Goal: Check status

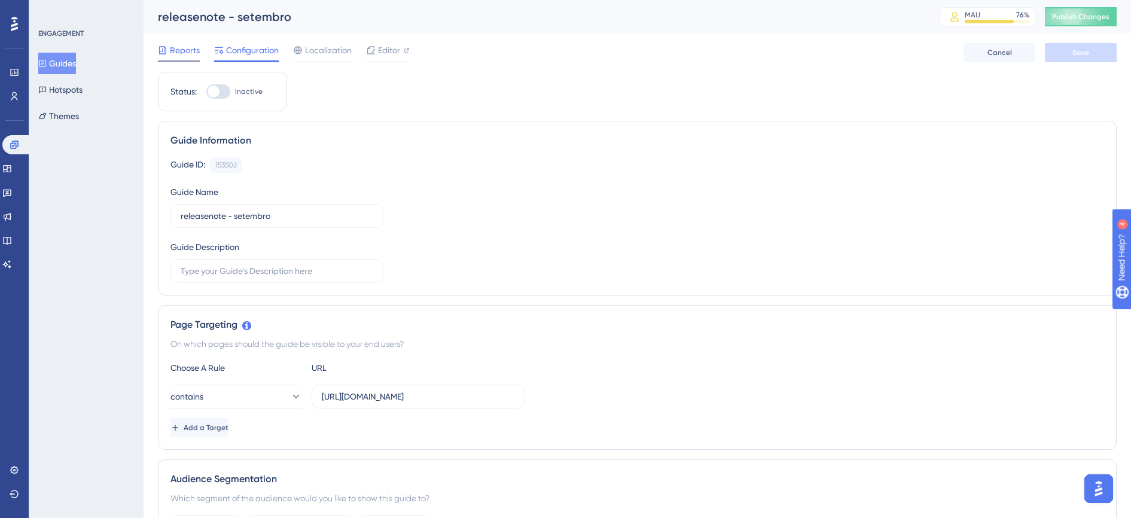
click at [169, 54] on div "Reports" at bounding box center [179, 50] width 42 height 14
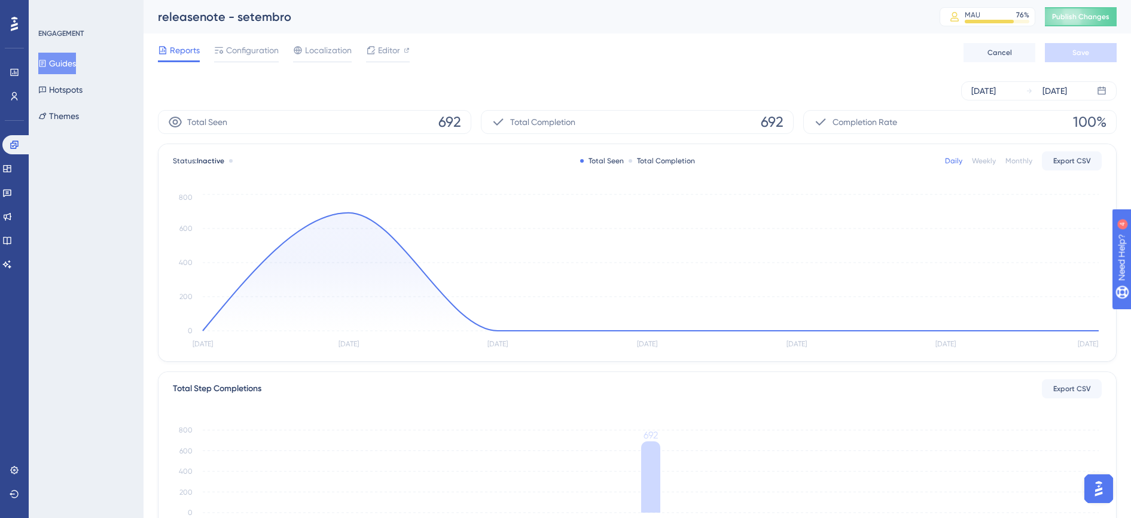
click at [1020, 157] on div "Monthly" at bounding box center [1018, 161] width 27 height 10
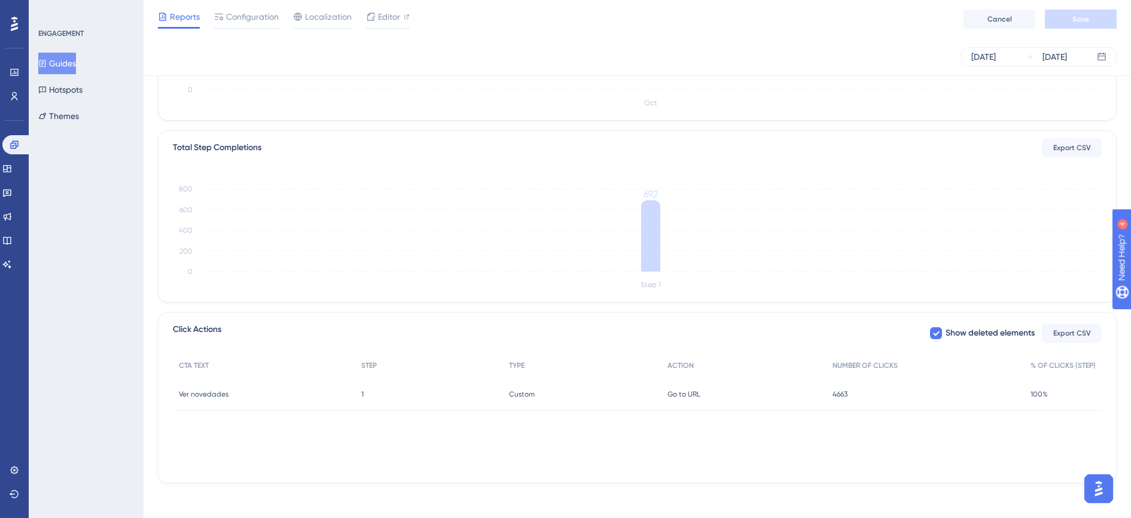
scroll to position [240, 0]
click at [12, 221] on icon at bounding box center [7, 217] width 10 height 10
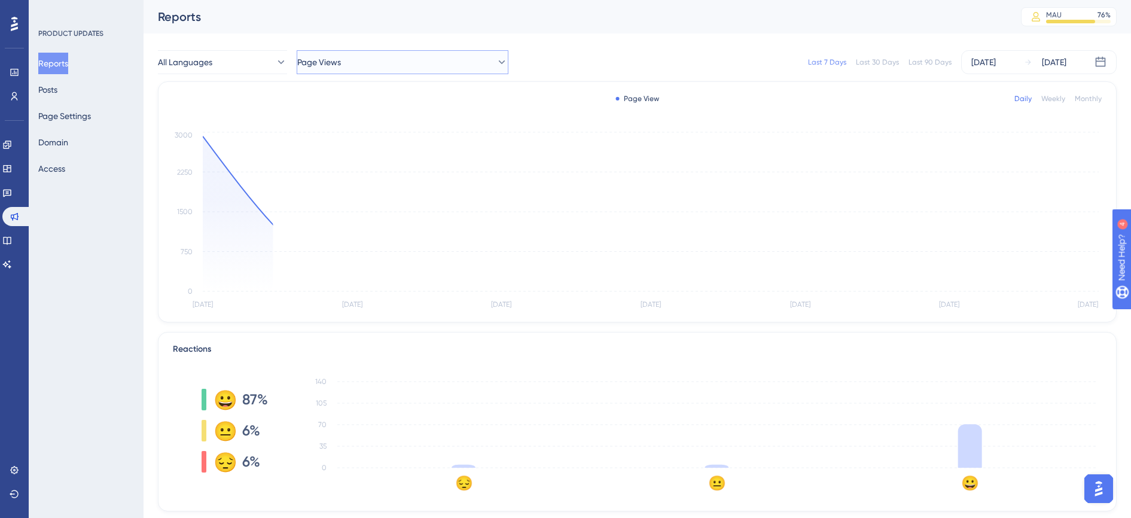
click at [395, 66] on button "Page Views" at bounding box center [403, 62] width 212 height 24
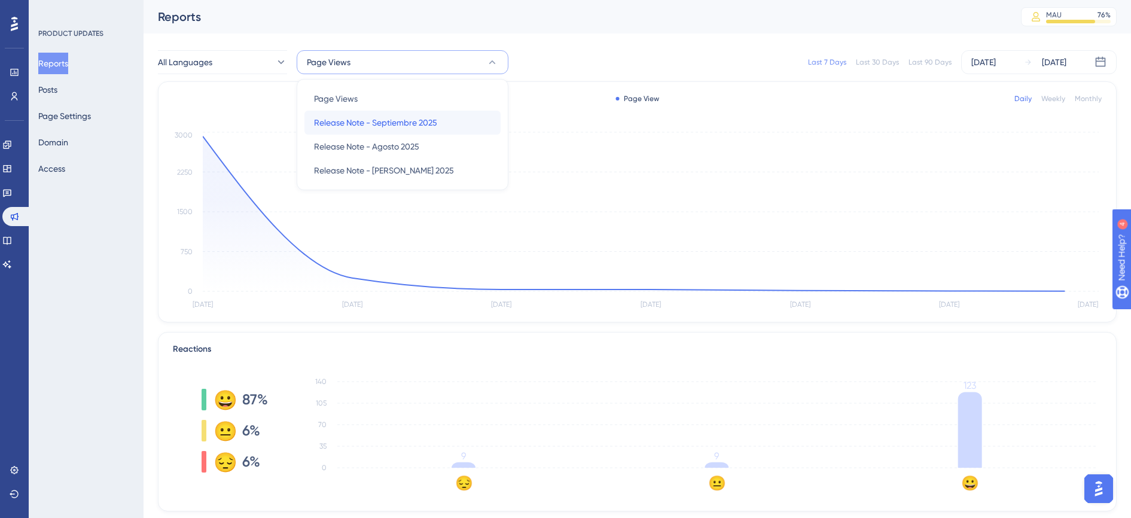
click at [411, 118] on span "Release Note - Septiembre 2025" at bounding box center [375, 122] width 123 height 14
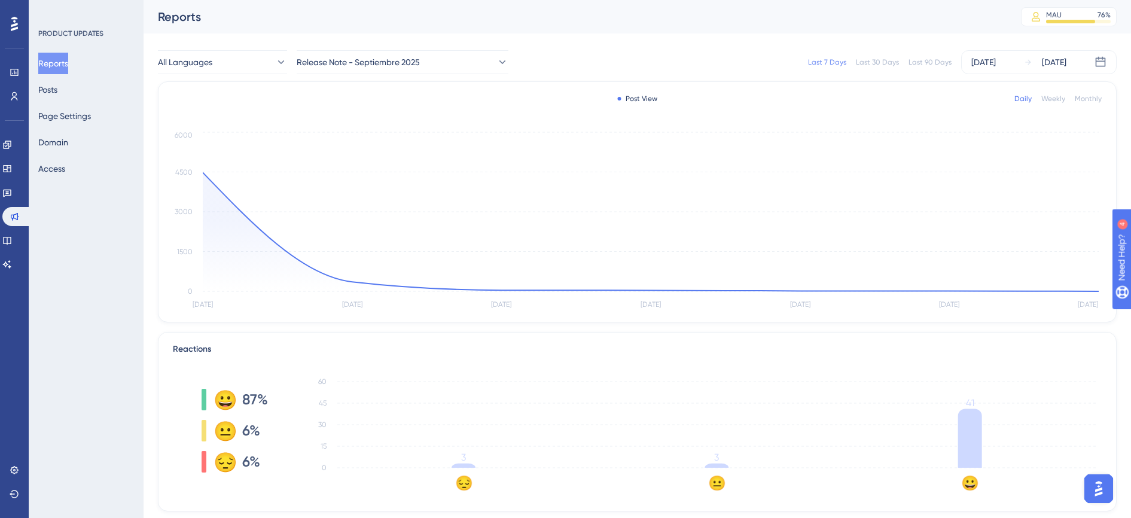
click at [862, 63] on div "Last 30 Days" at bounding box center [877, 62] width 43 height 10
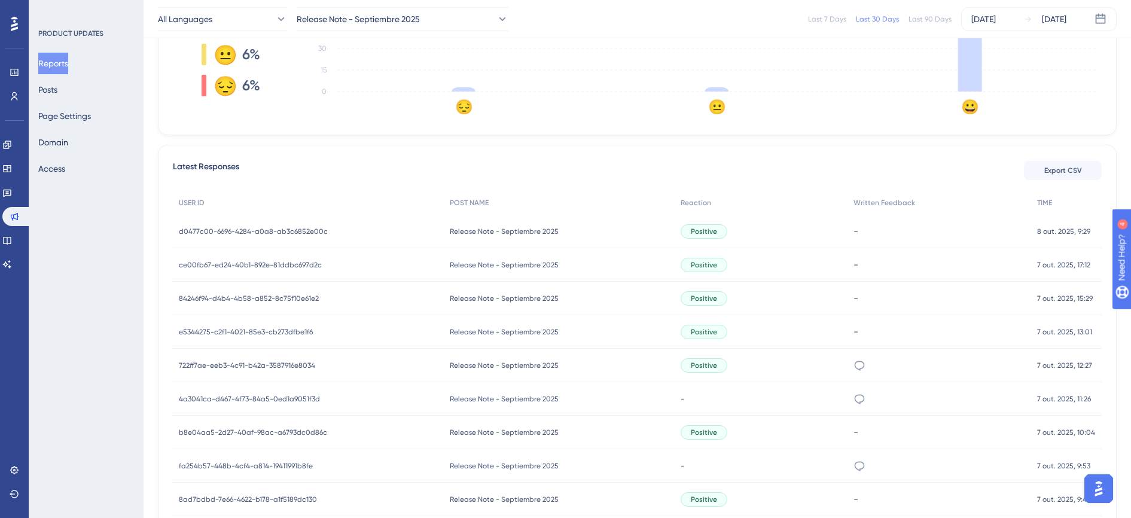
scroll to position [399, 0]
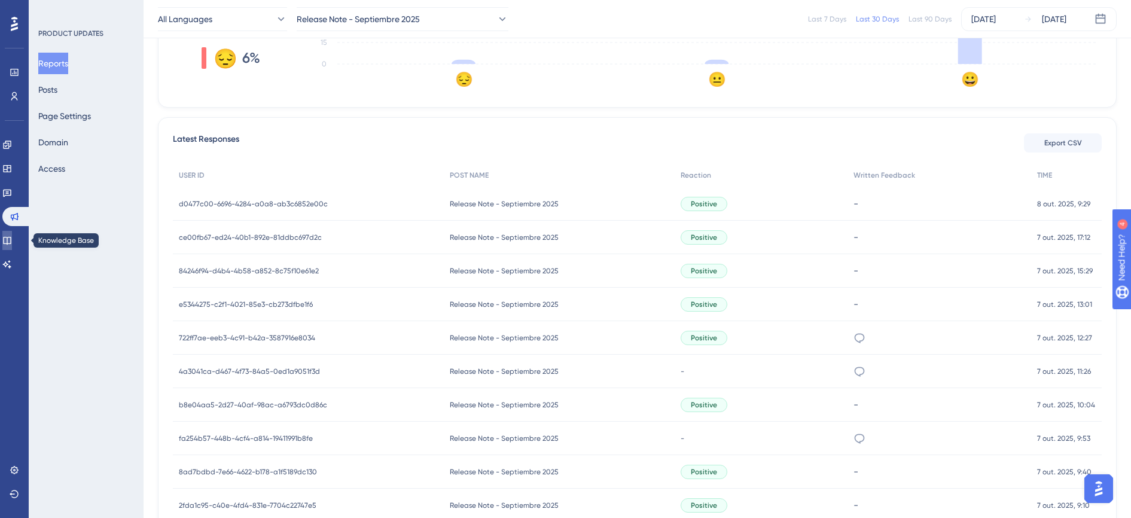
click at [12, 240] on link at bounding box center [7, 240] width 10 height 19
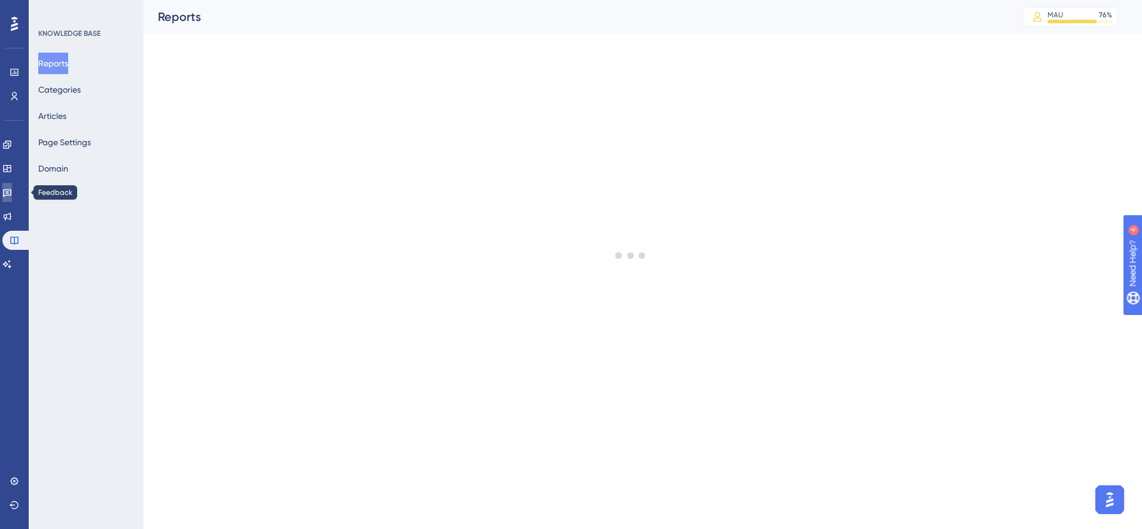
click at [12, 188] on link at bounding box center [7, 192] width 10 height 19
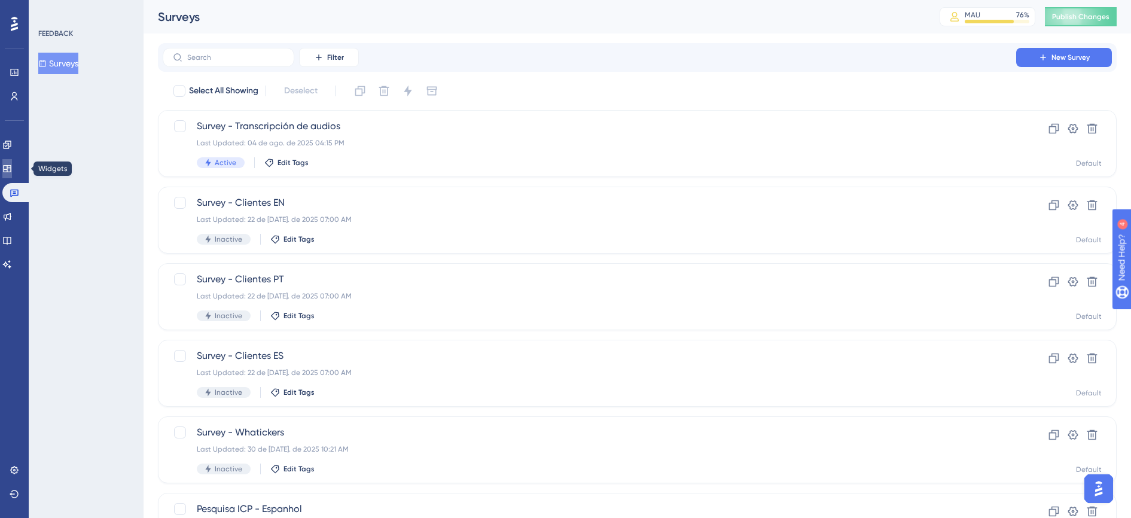
click at [12, 166] on link at bounding box center [7, 168] width 10 height 19
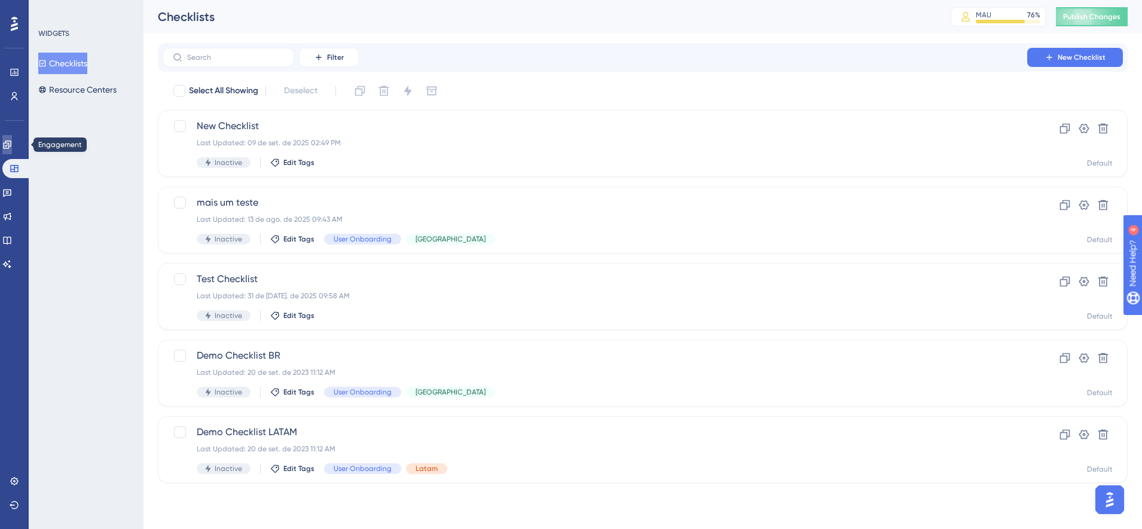
click at [12, 146] on link at bounding box center [7, 144] width 10 height 19
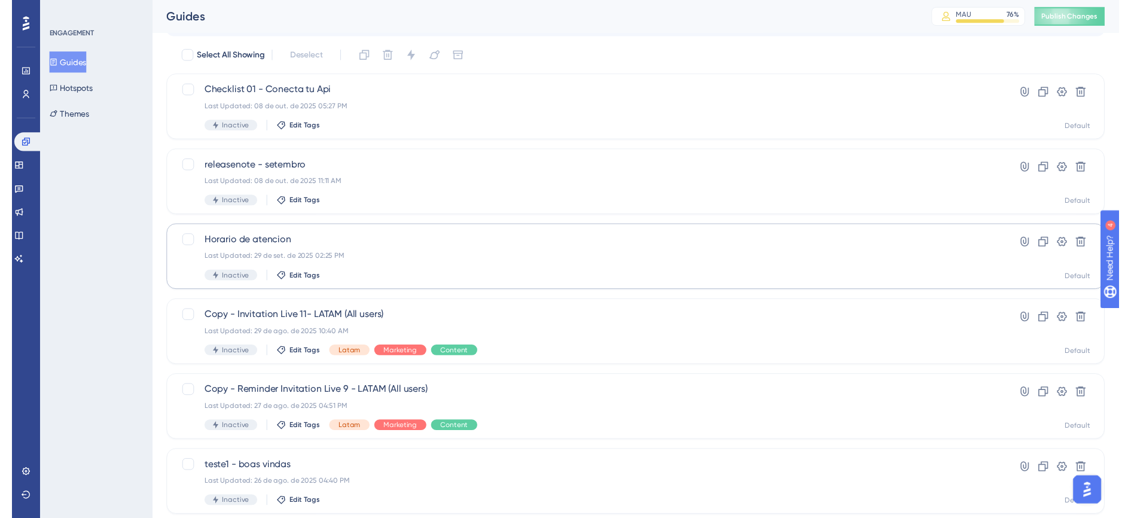
scroll to position [25, 0]
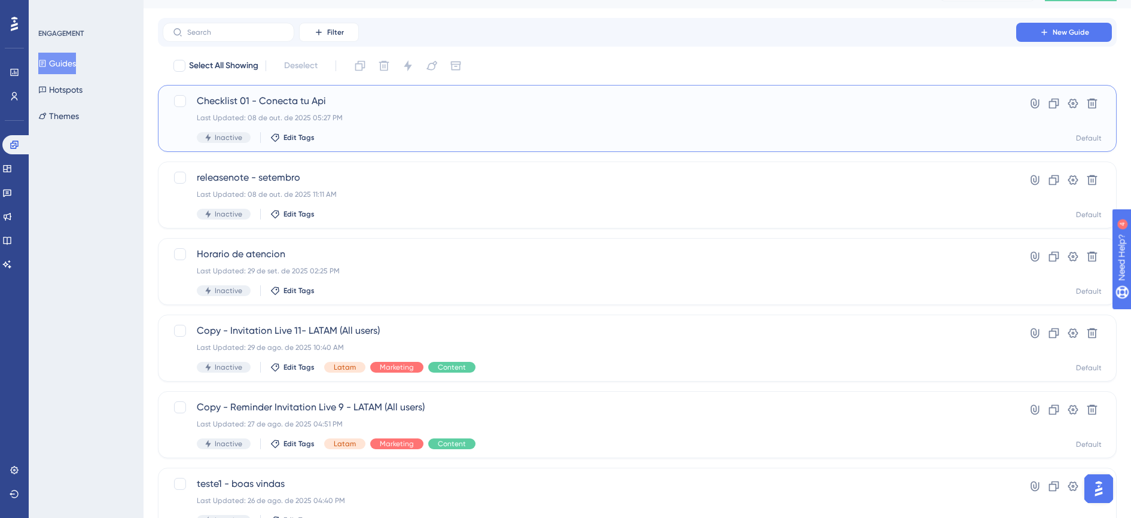
click at [509, 101] on span "Checklist 01 - Conecta tu Api" at bounding box center [589, 101] width 785 height 14
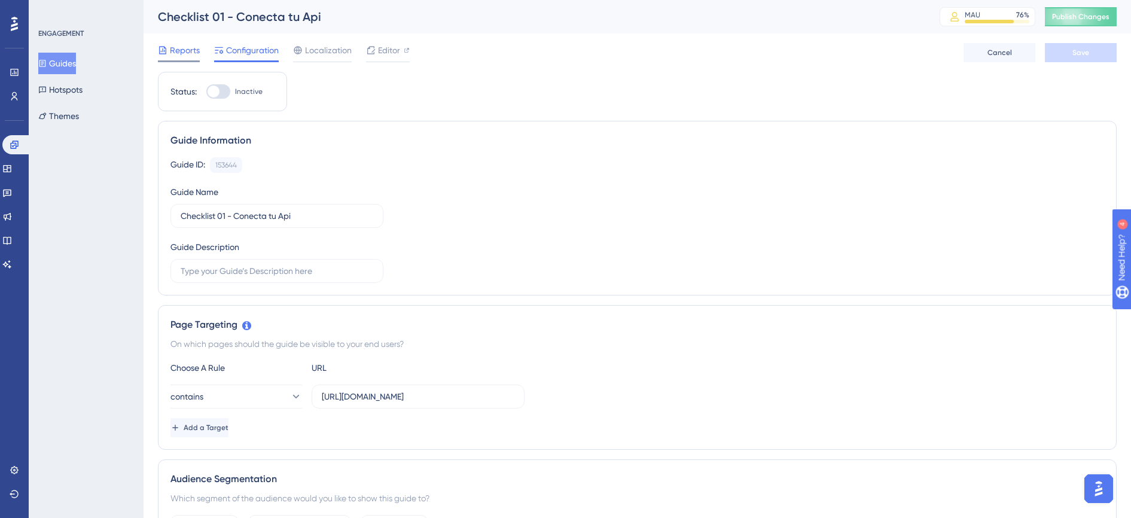
click at [175, 44] on span "Reports" at bounding box center [185, 50] width 30 height 14
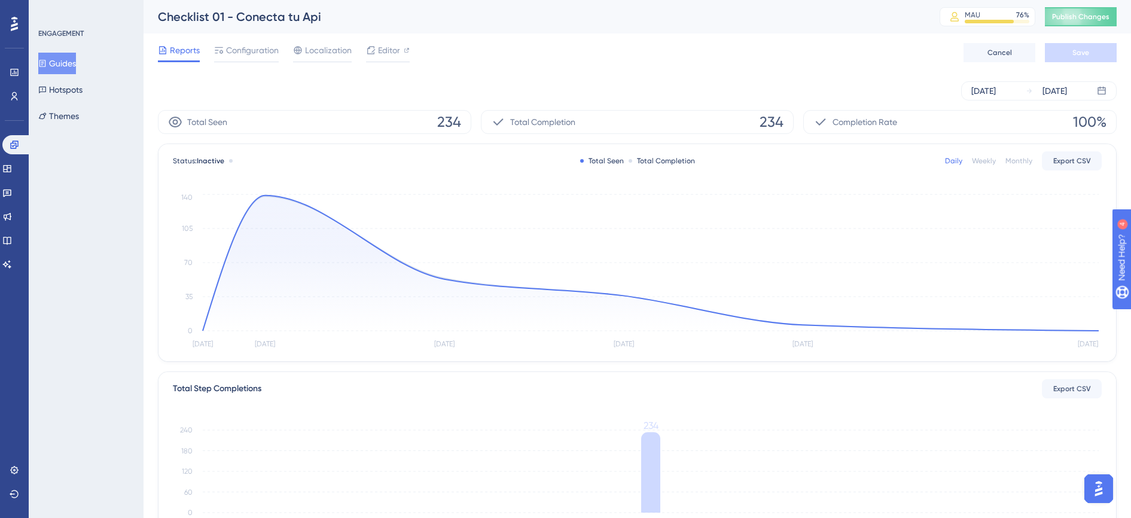
click at [989, 157] on div "Weekly" at bounding box center [984, 161] width 24 height 10
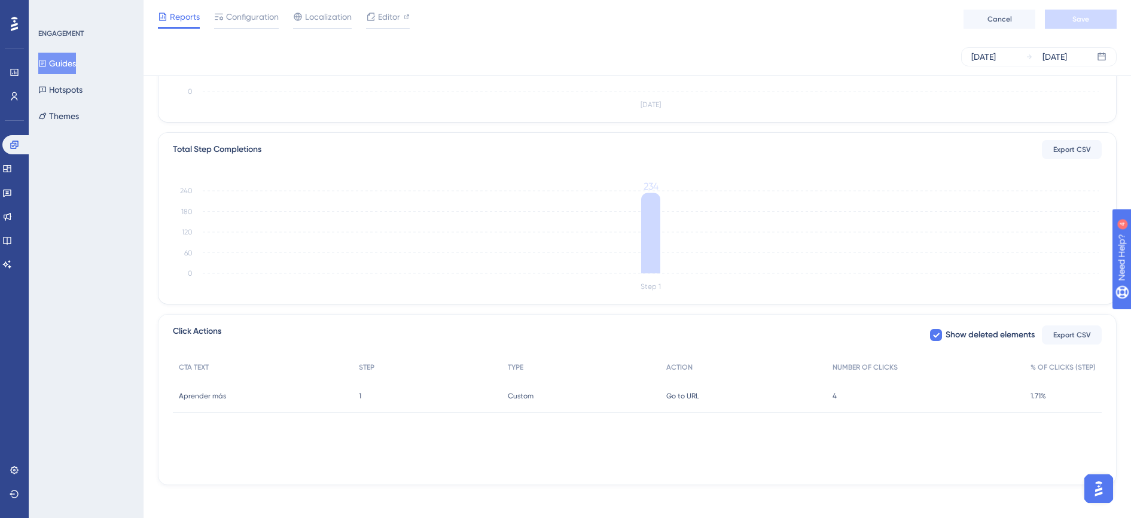
scroll to position [240, 0]
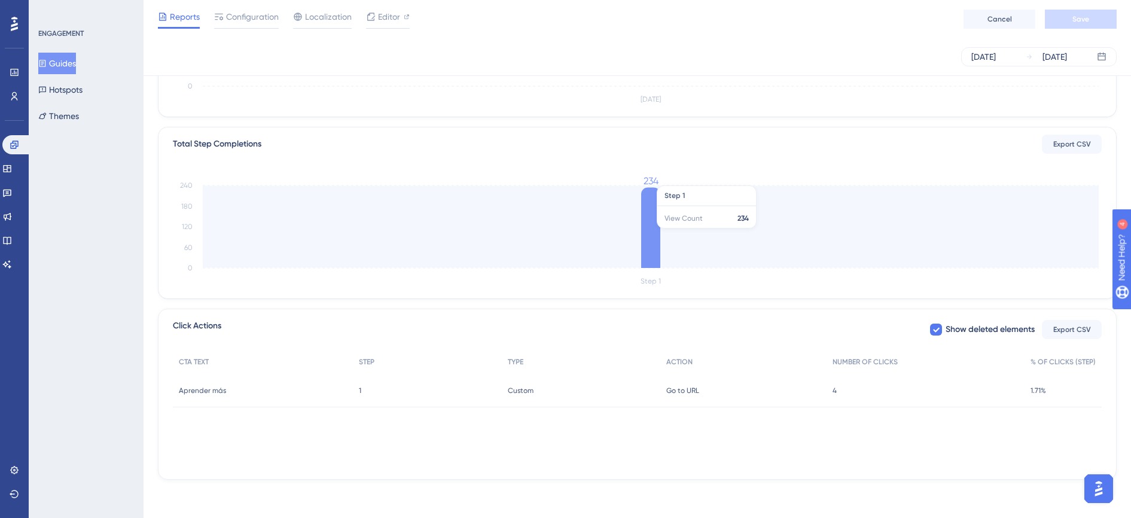
click at [648, 227] on icon at bounding box center [650, 227] width 19 height 81
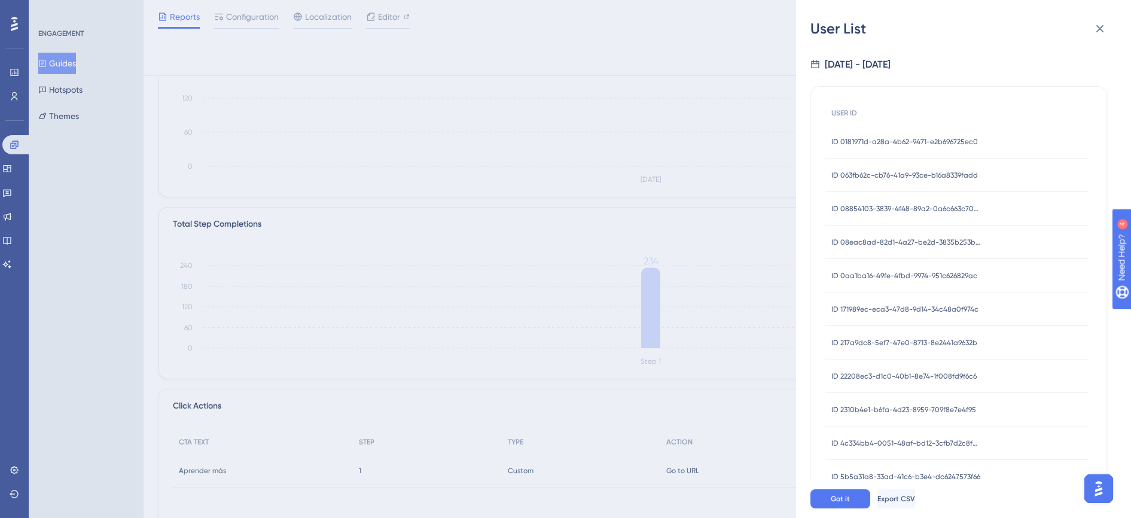
scroll to position [0, 0]
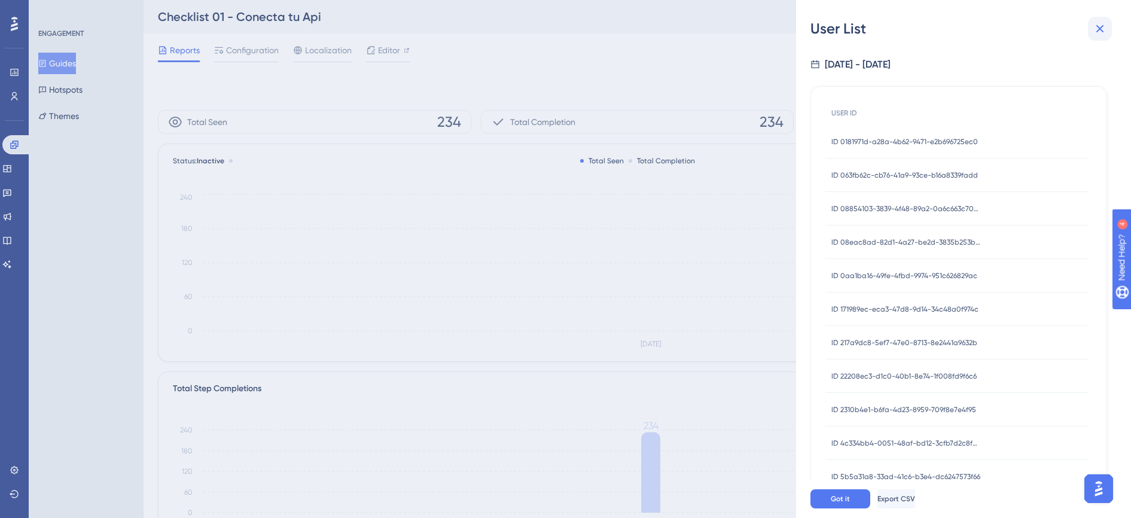
click at [1095, 29] on icon at bounding box center [1099, 29] width 14 height 14
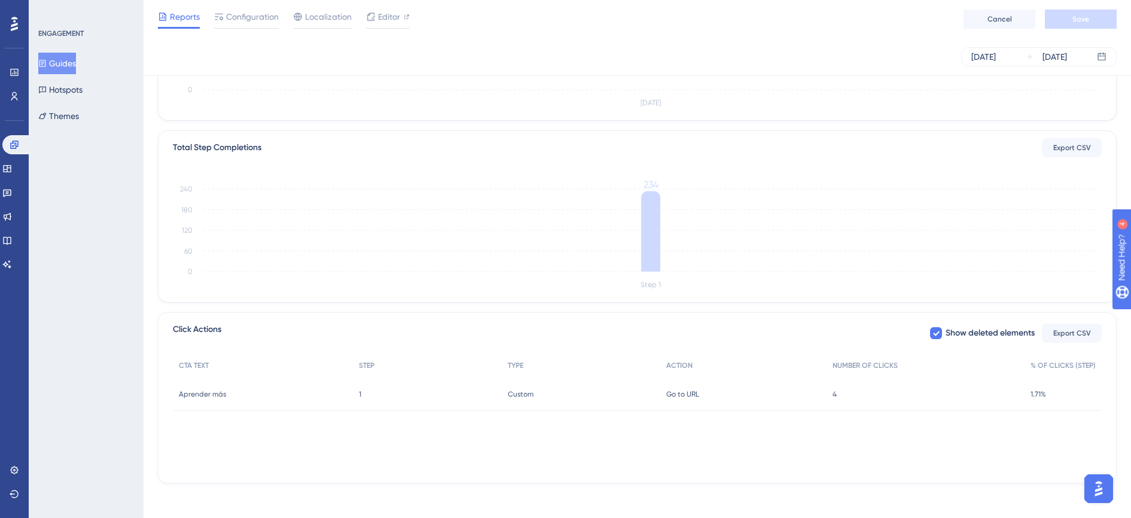
scroll to position [240, 0]
click at [214, 392] on span "Aprender más" at bounding box center [202, 391] width 47 height 10
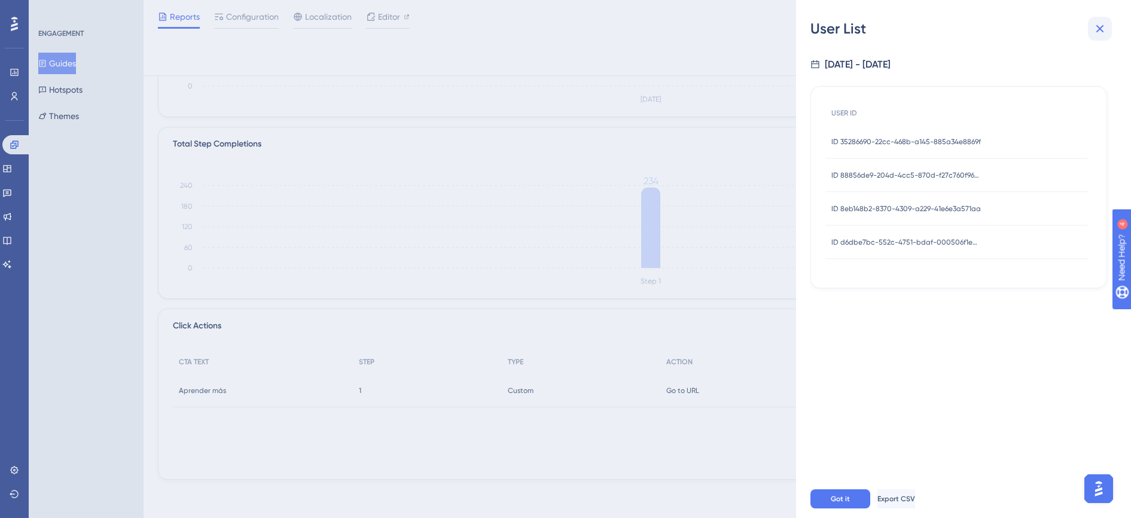
click at [1103, 28] on icon at bounding box center [1099, 29] width 14 height 14
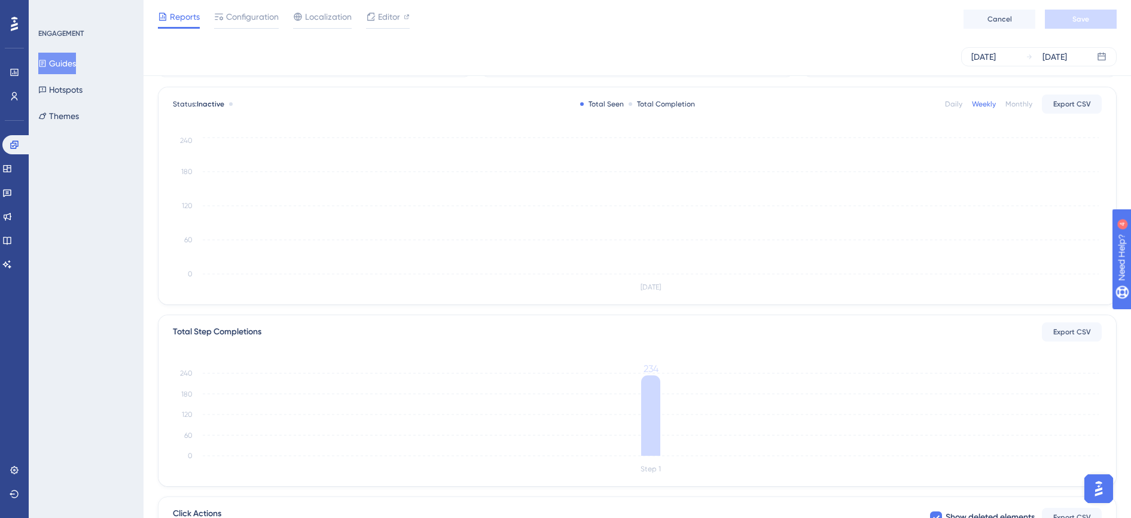
scroll to position [0, 0]
